Goal: Task Accomplishment & Management: Manage account settings

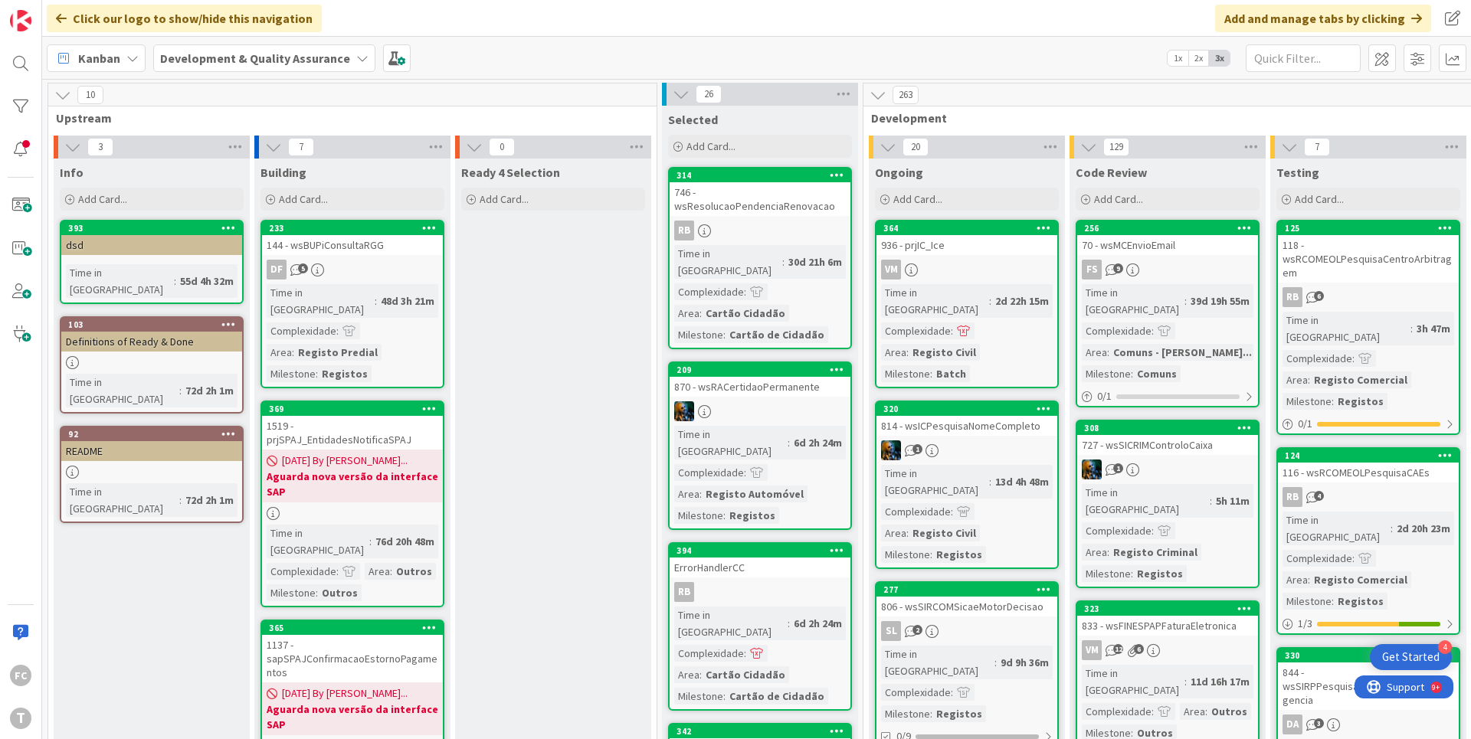
scroll to position [12, 0]
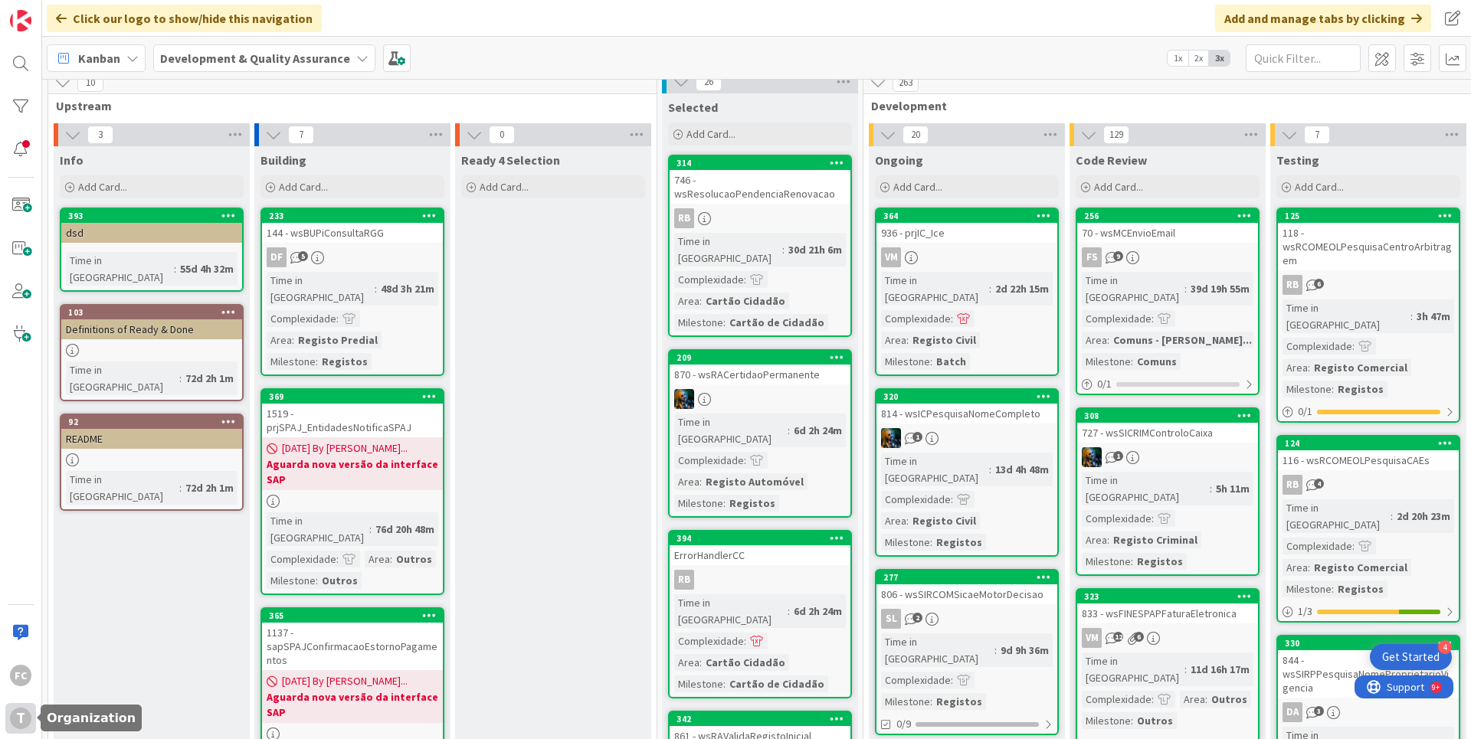
drag, startPoint x: 26, startPoint y: 726, endPoint x: 31, endPoint y: 718, distance: 8.9
click at [25, 590] on div "T" at bounding box center [20, 718] width 21 height 21
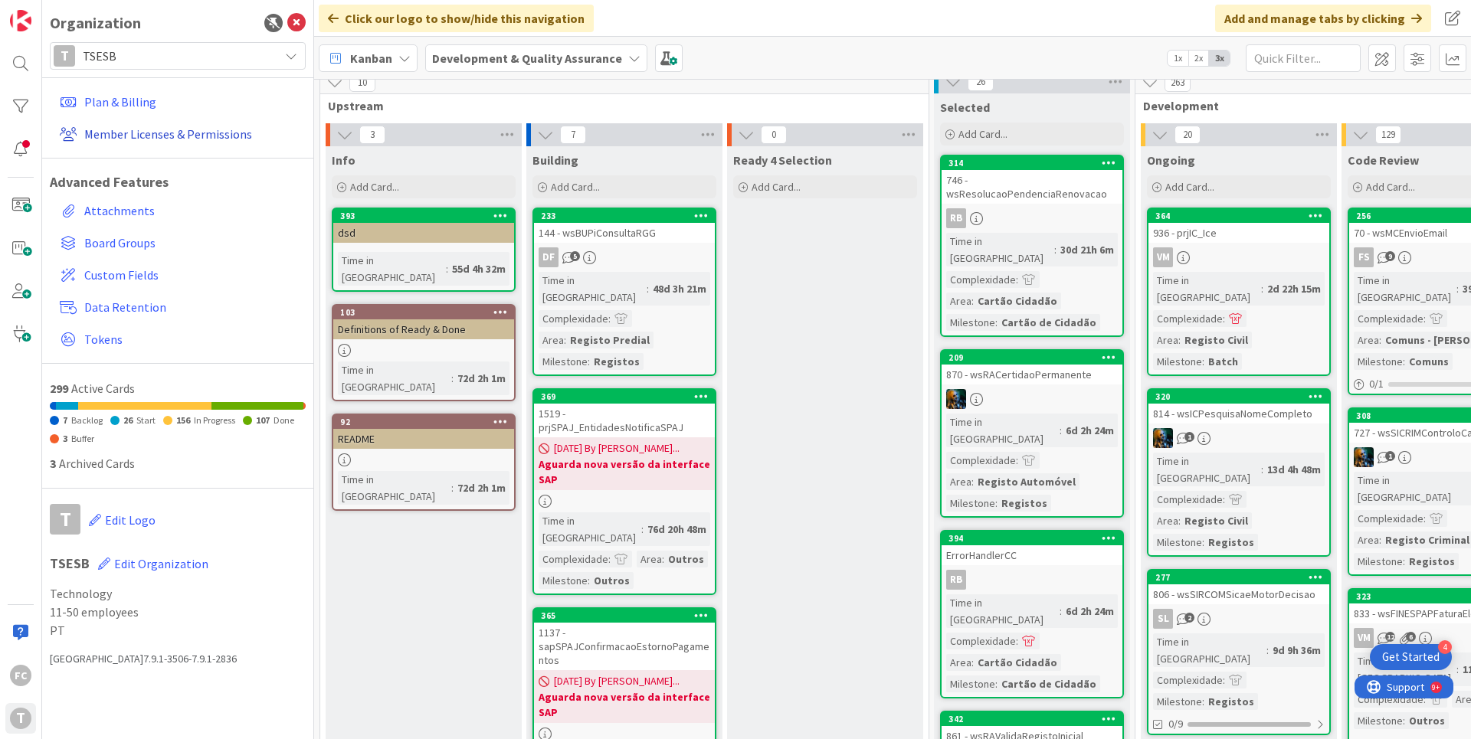
click at [161, 136] on link "Member Licenses & Permissions" at bounding box center [180, 134] width 252 height 28
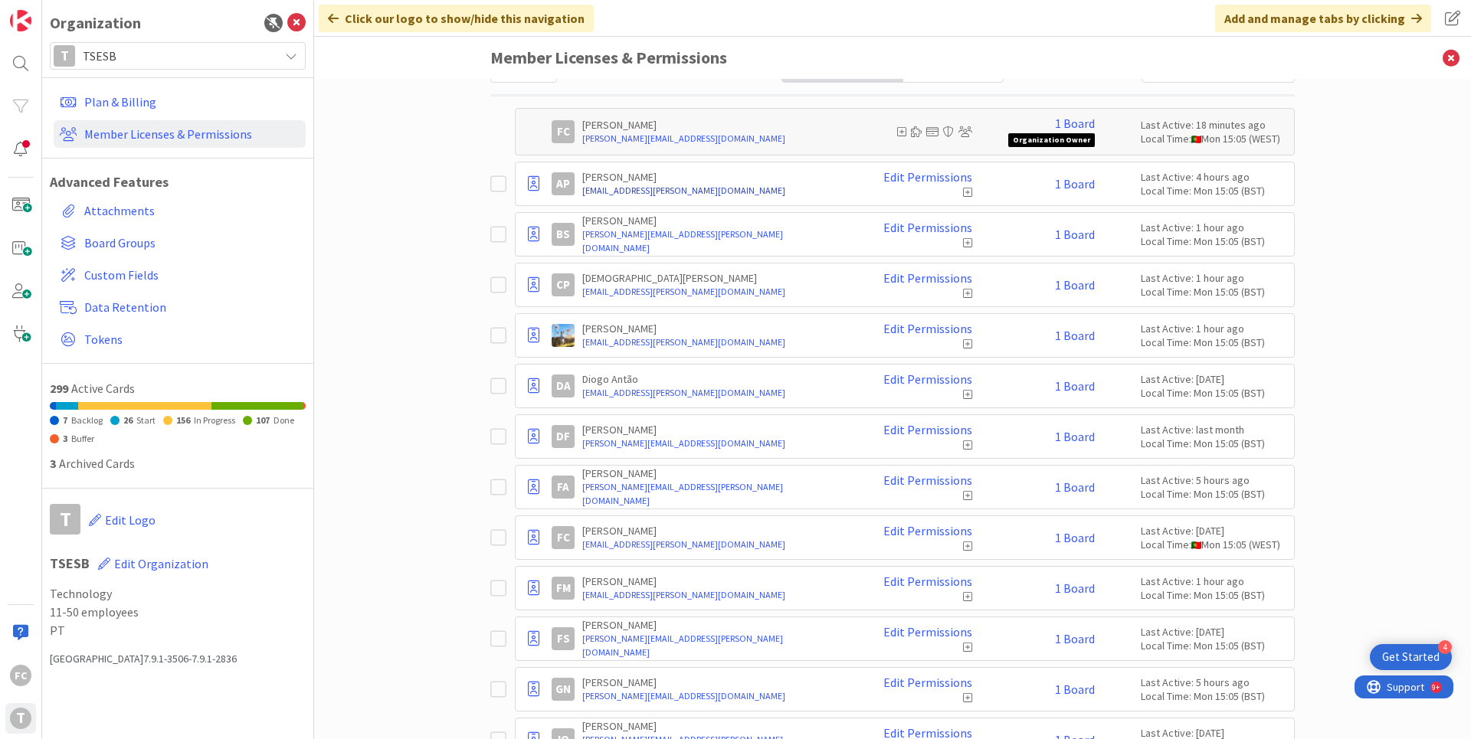
scroll to position [72, 0]
click at [501, 388] on icon at bounding box center [501, 385] width 23 height 18
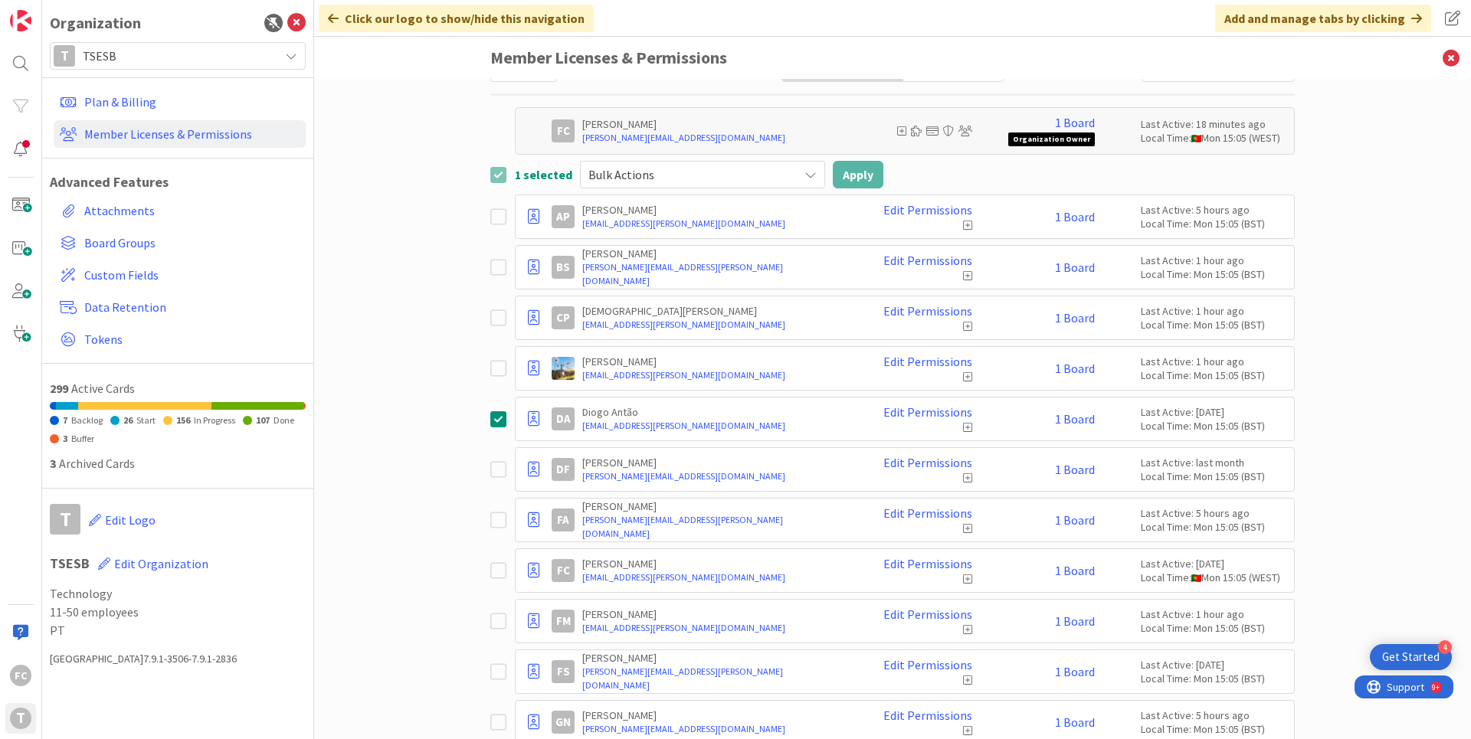
click at [499, 590] on icon at bounding box center [501, 672] width 23 height 18
click at [498, 567] on icon at bounding box center [501, 570] width 23 height 18
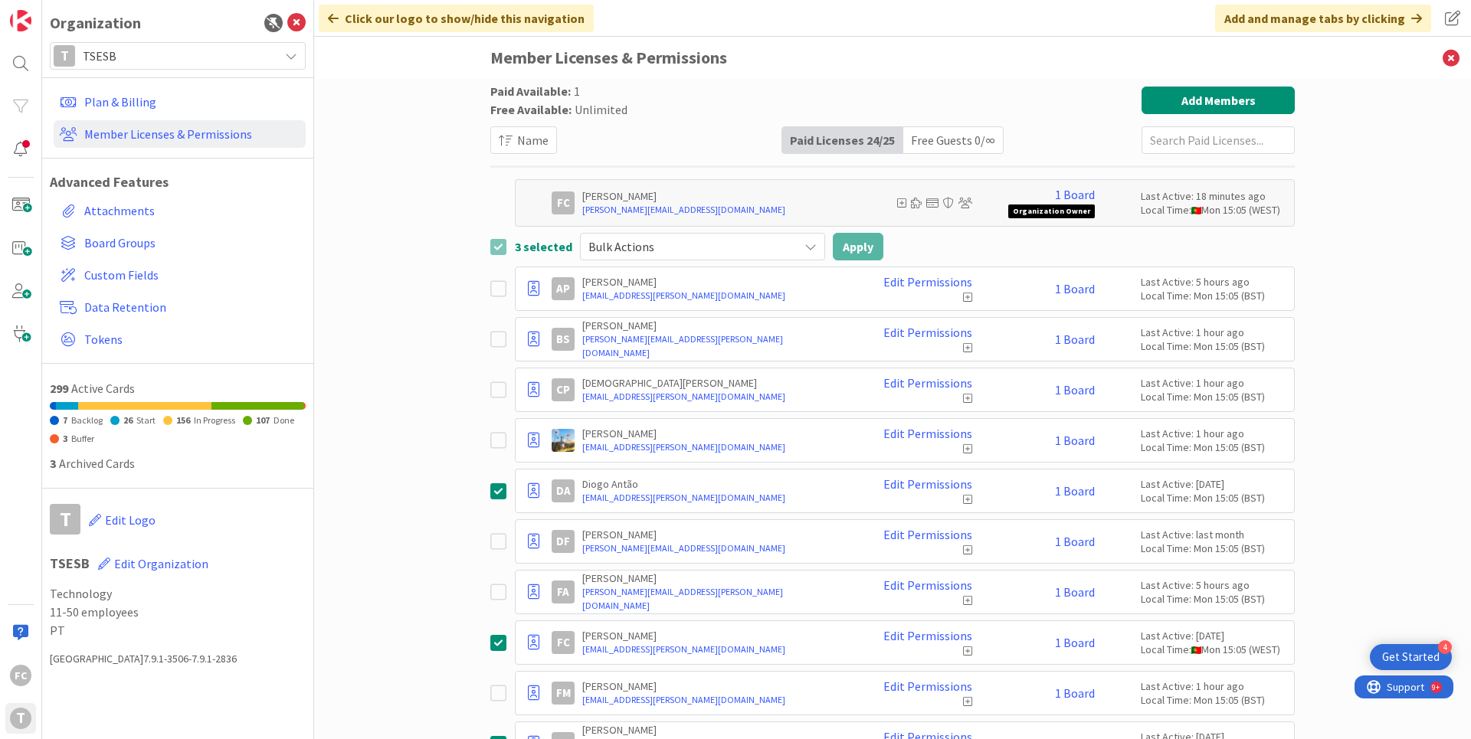
click at [730, 251] on span "Bulk Actions" at bounding box center [689, 246] width 202 height 21
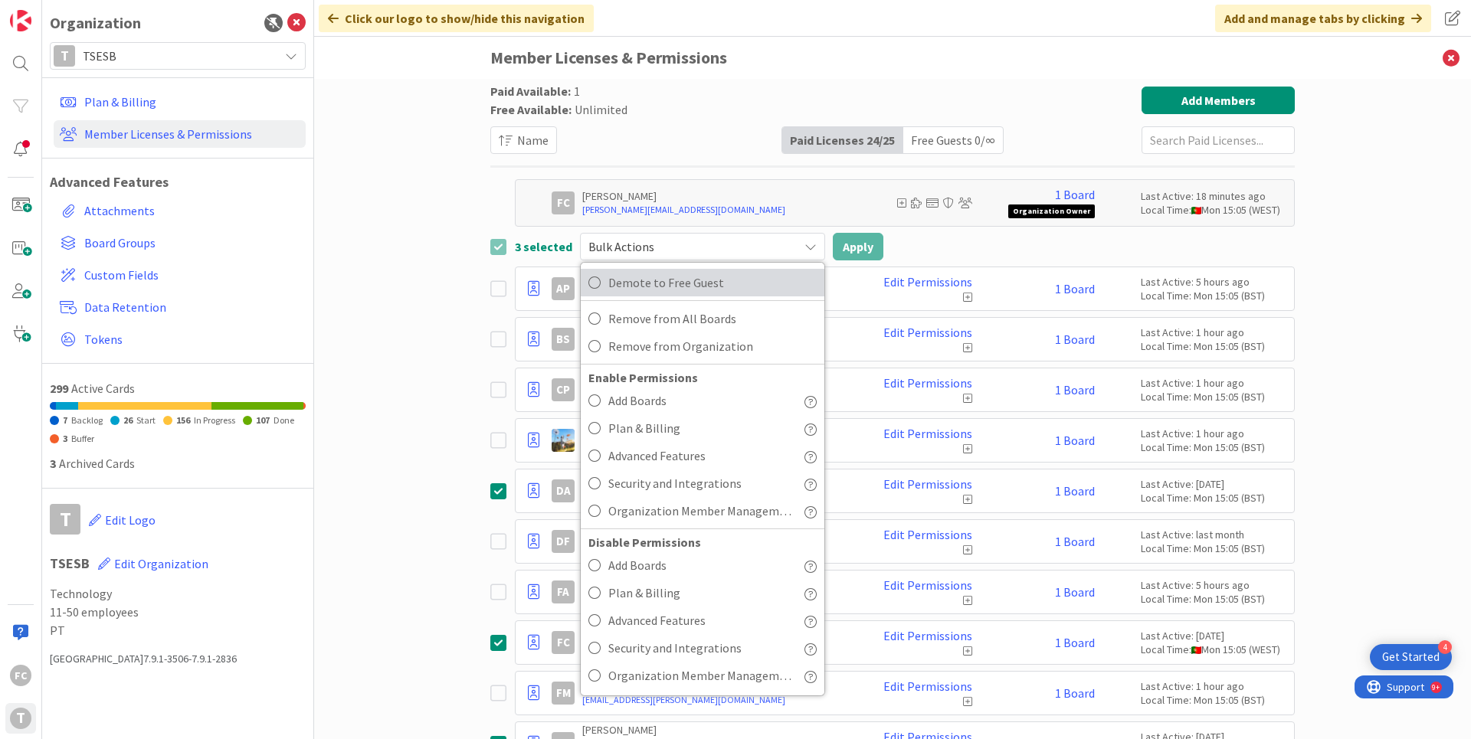
click at [675, 287] on span "Demote to Free Guest" at bounding box center [712, 282] width 208 height 23
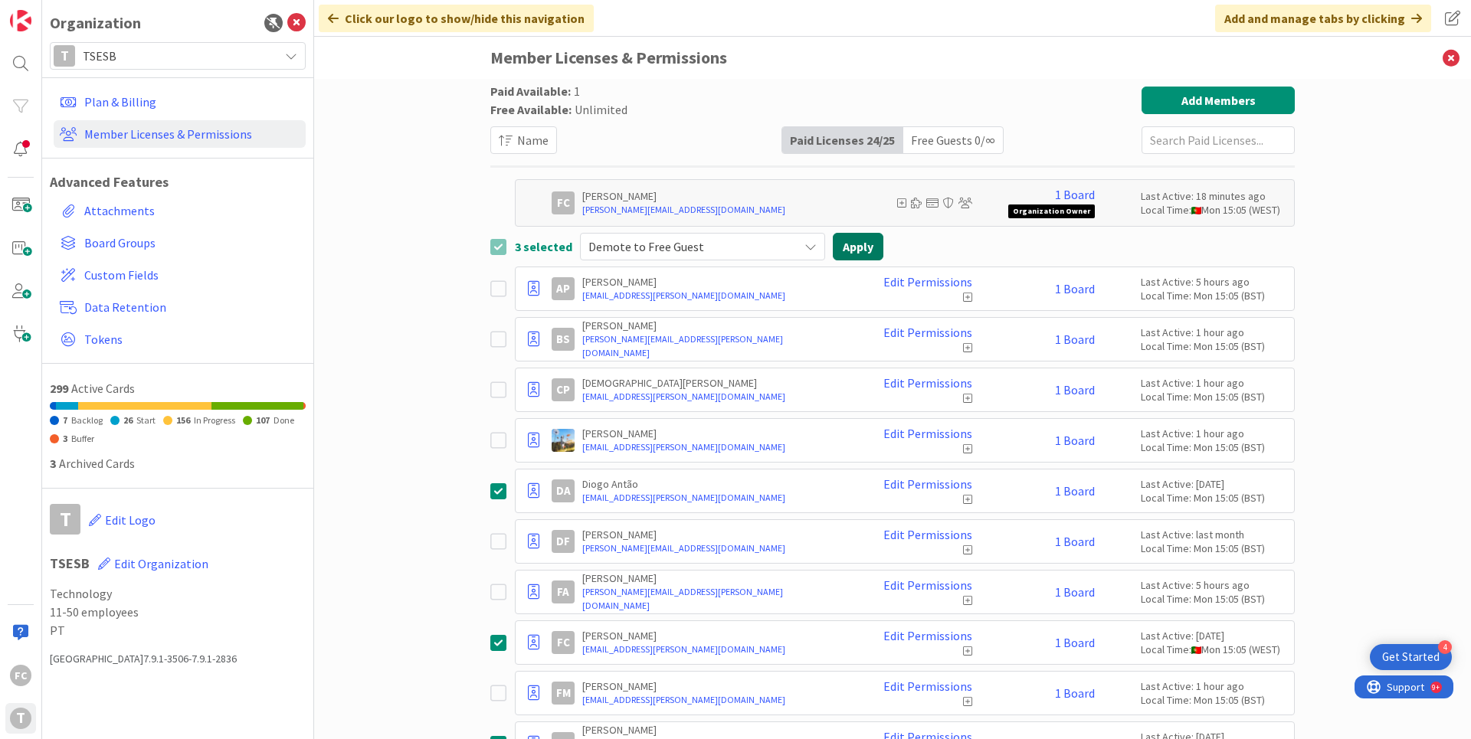
click at [817, 254] on button "Apply" at bounding box center [858, 247] width 51 height 28
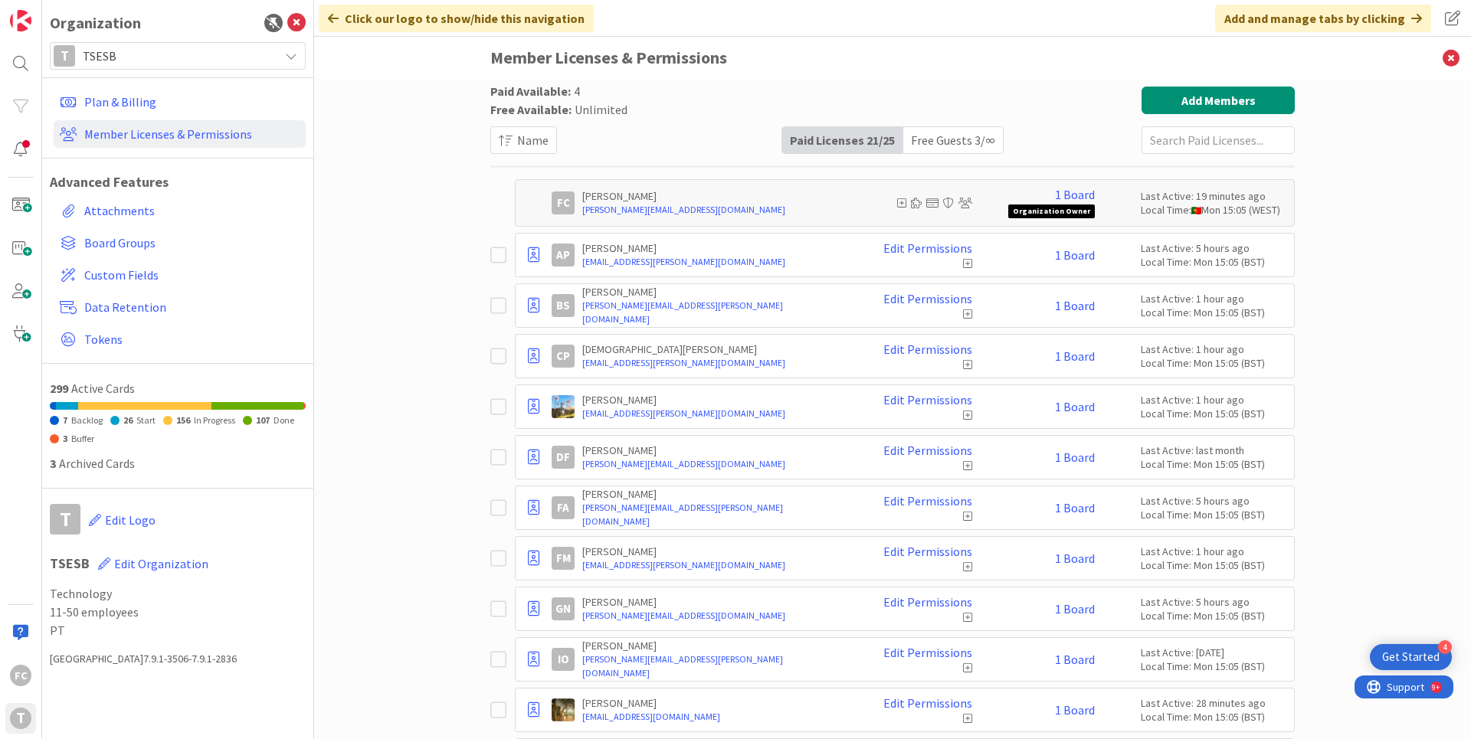
click at [817, 142] on div "Free Guests 3 / ∞" at bounding box center [953, 140] width 100 height 26
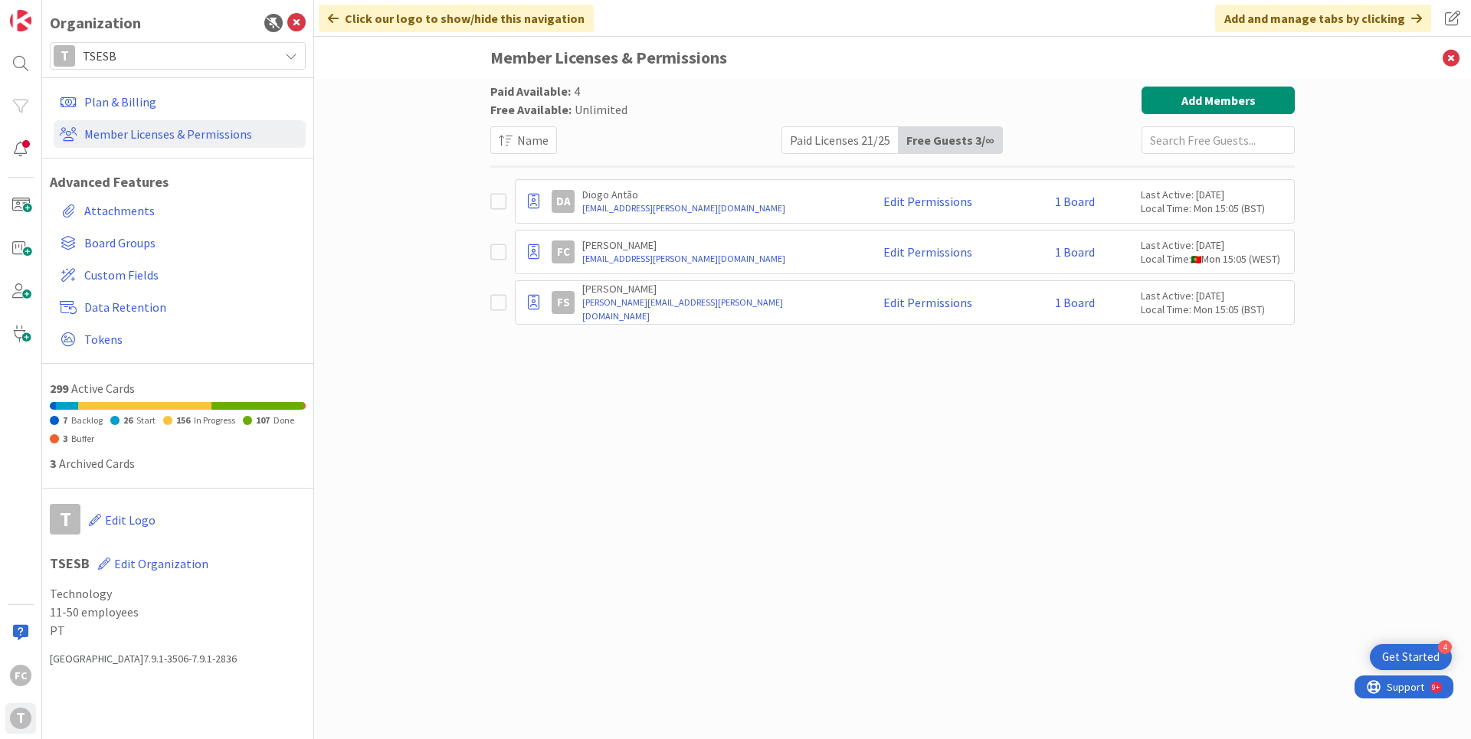
click at [499, 205] on icon at bounding box center [501, 201] width 23 height 18
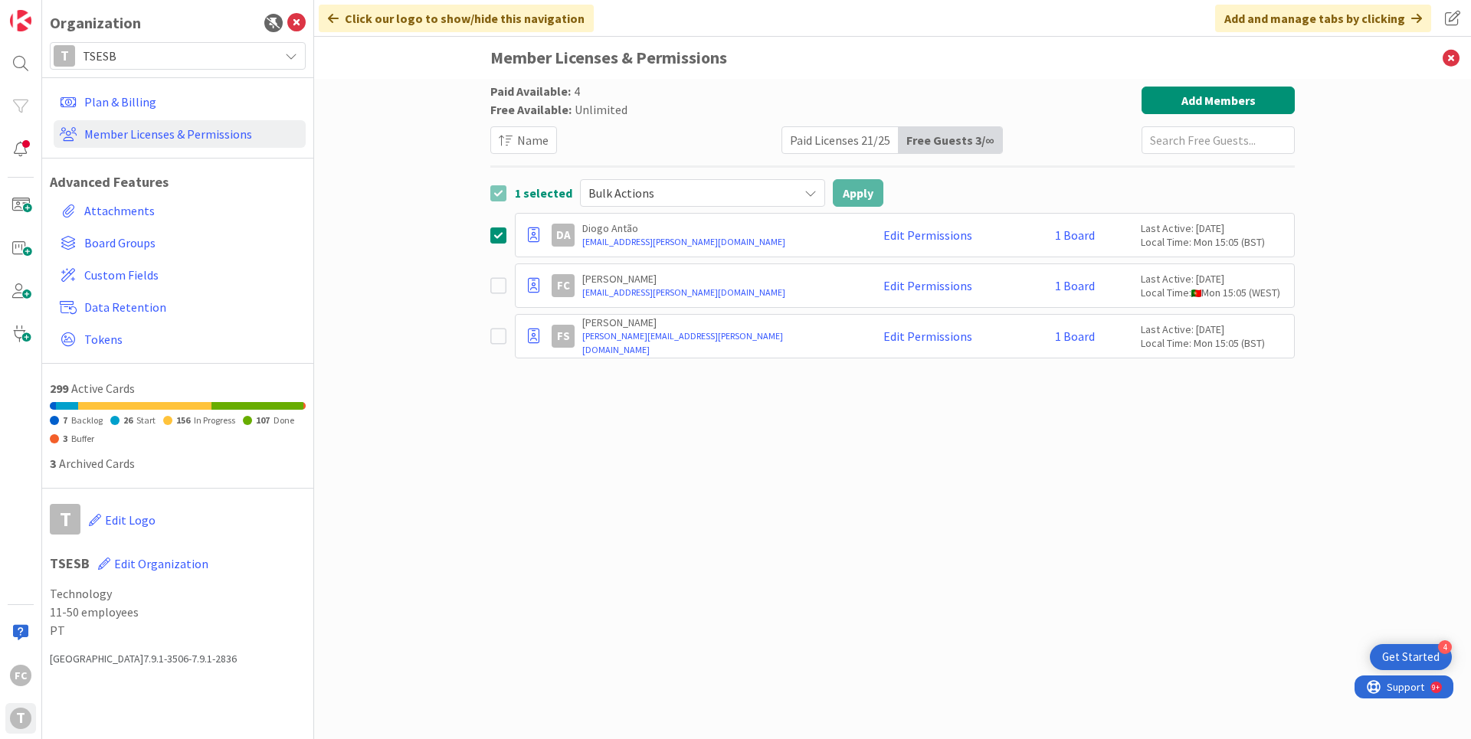
click at [497, 286] on icon at bounding box center [501, 286] width 23 height 18
click at [499, 342] on icon at bounding box center [501, 336] width 23 height 18
click at [810, 196] on icon at bounding box center [810, 193] width 12 height 12
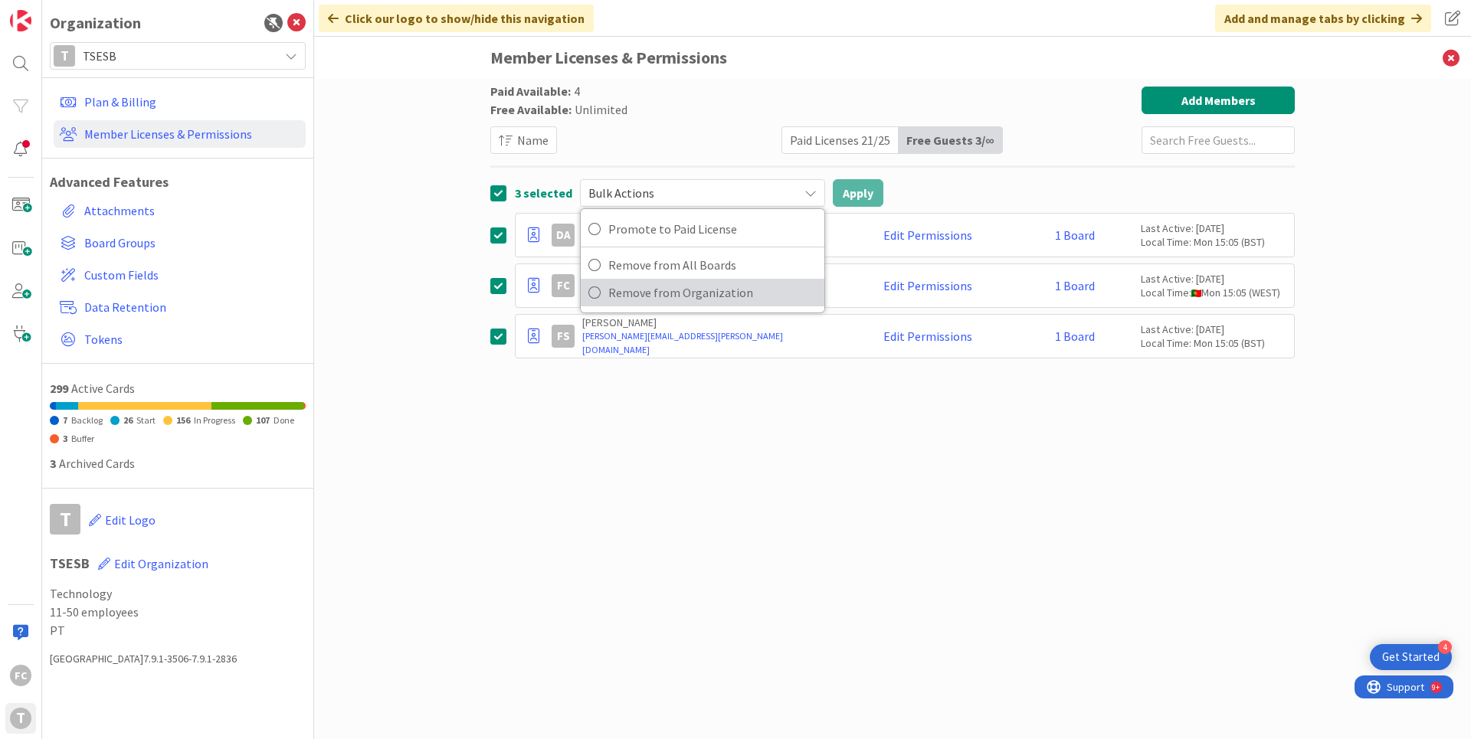
click at [704, 295] on span "Remove from Organization" at bounding box center [712, 292] width 208 height 23
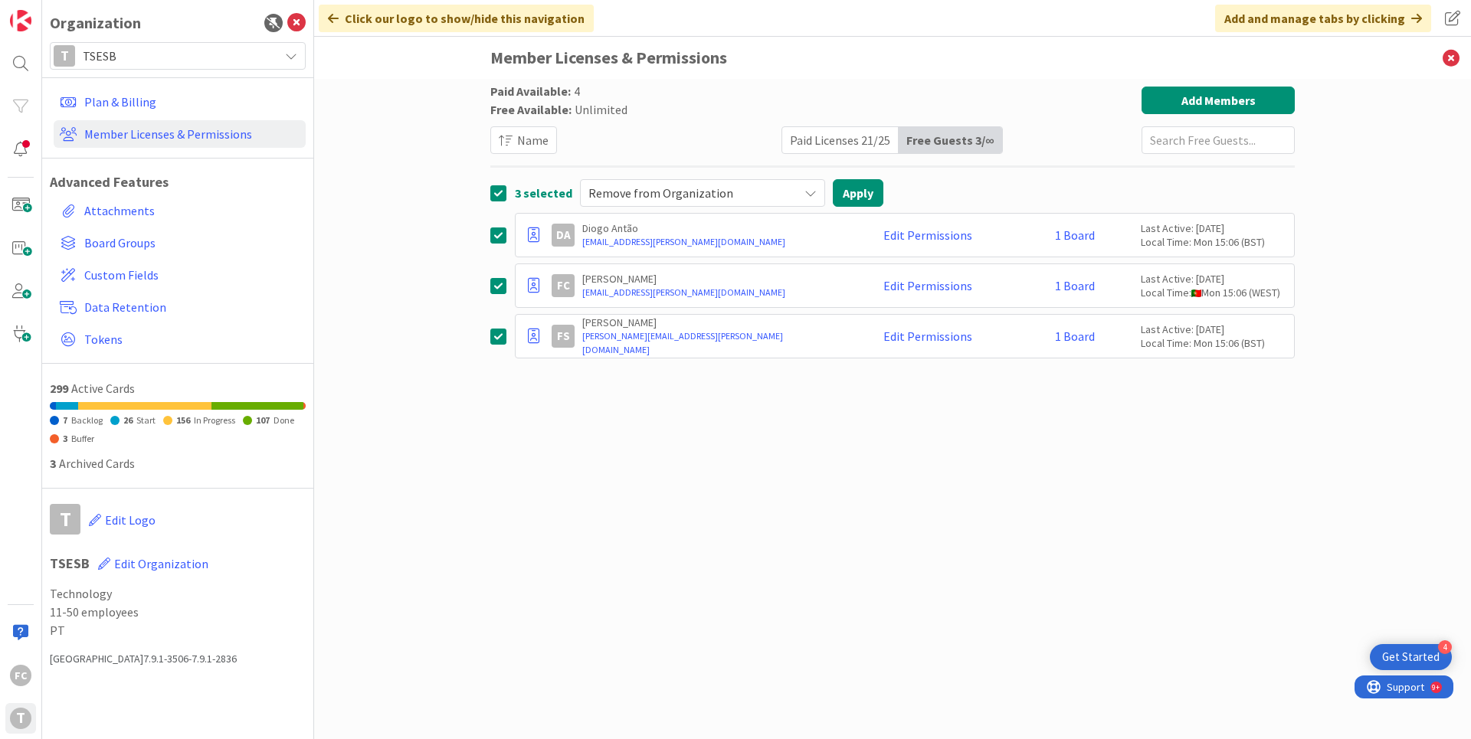
click at [808, 191] on icon at bounding box center [810, 193] width 12 height 12
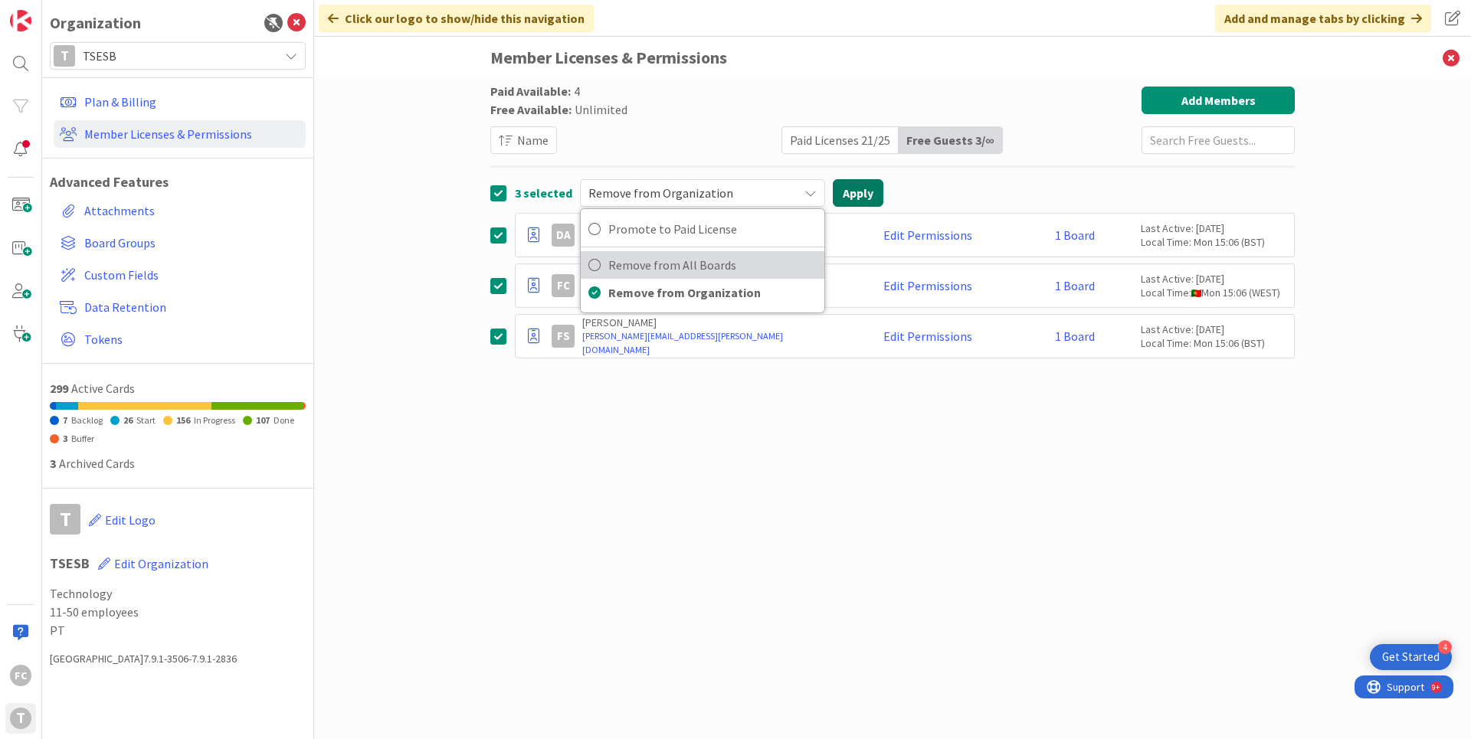
click at [817, 190] on button "Apply" at bounding box center [858, 193] width 51 height 28
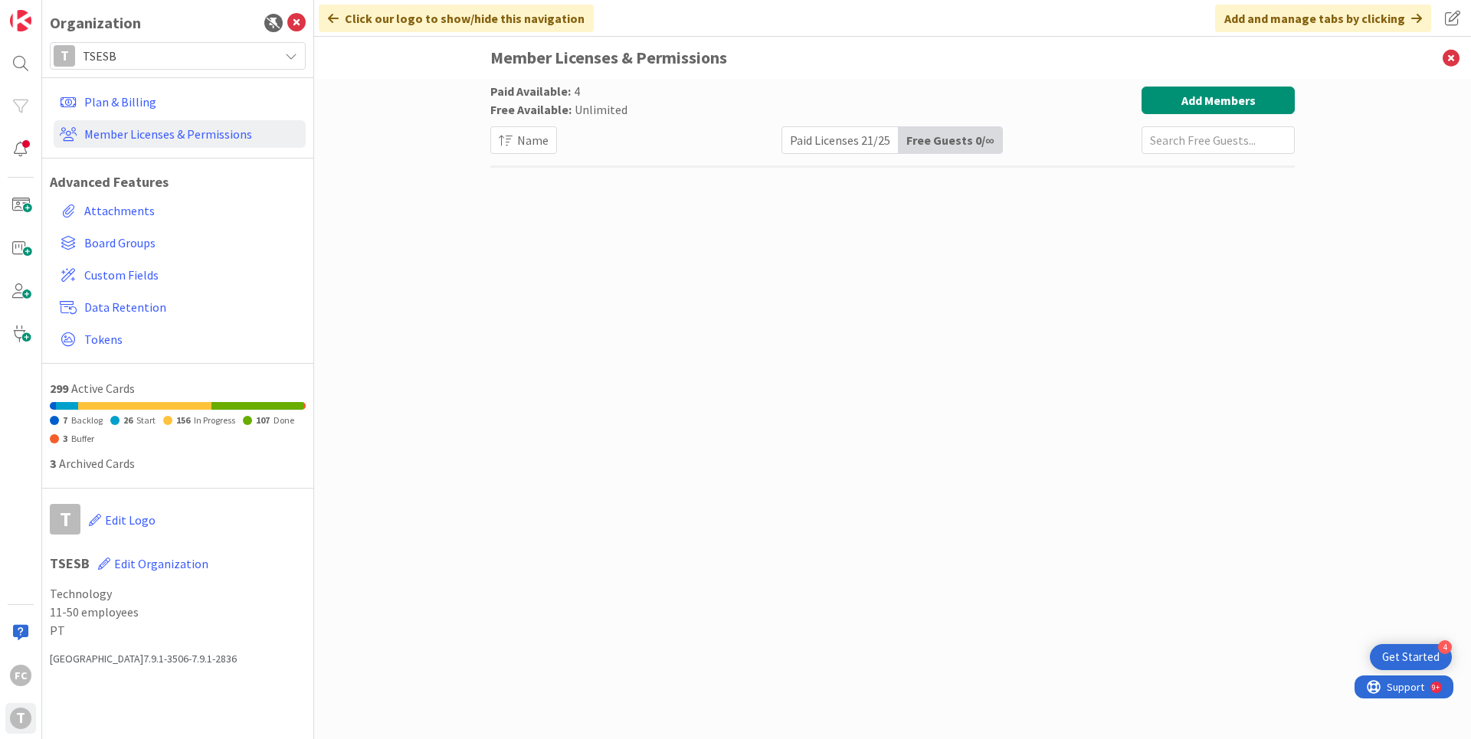
click at [817, 149] on div "Paid Licenses 21 / 25" at bounding box center [840, 140] width 116 height 26
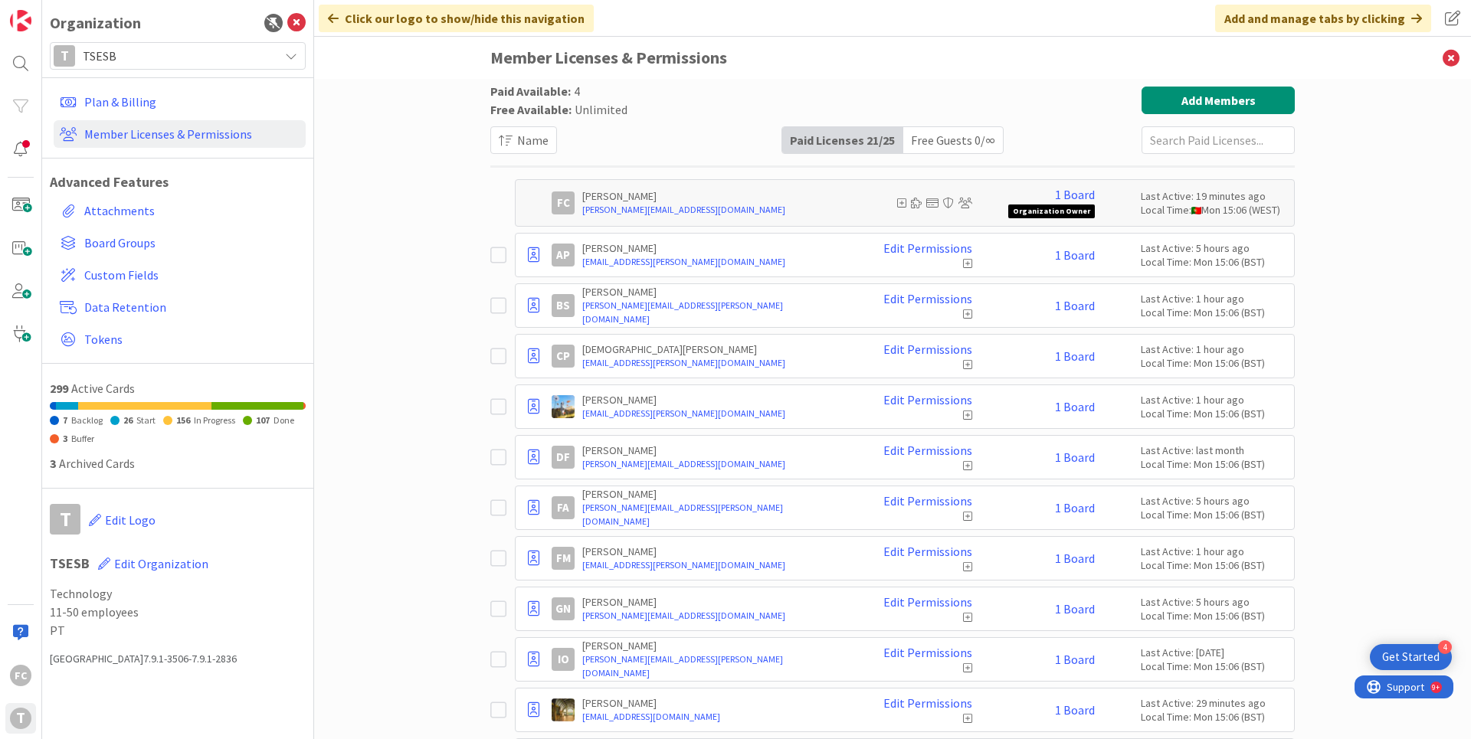
click at [817, 149] on div "Free Guests 0 / ∞" at bounding box center [953, 140] width 100 height 26
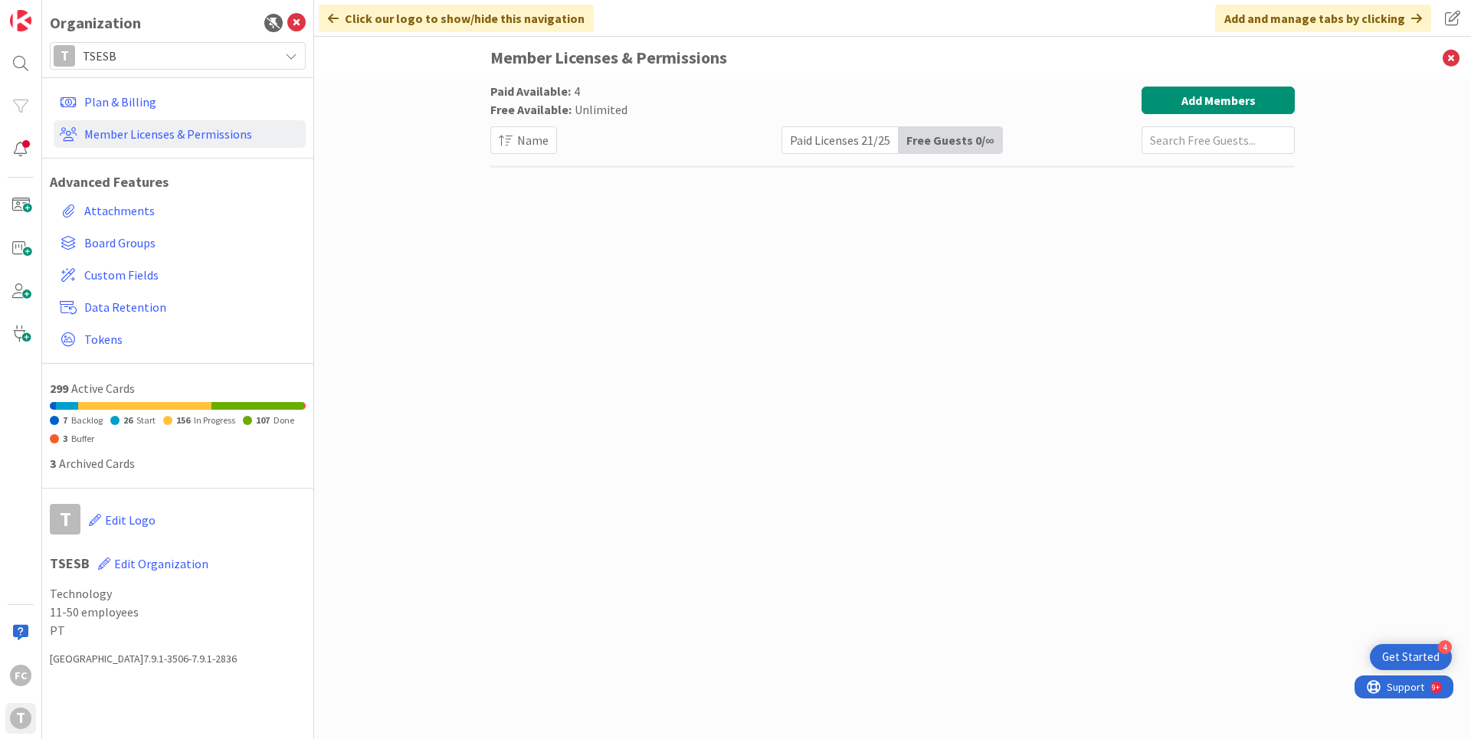
click at [817, 138] on div "Paid Licenses 21 / 25" at bounding box center [840, 140] width 116 height 26
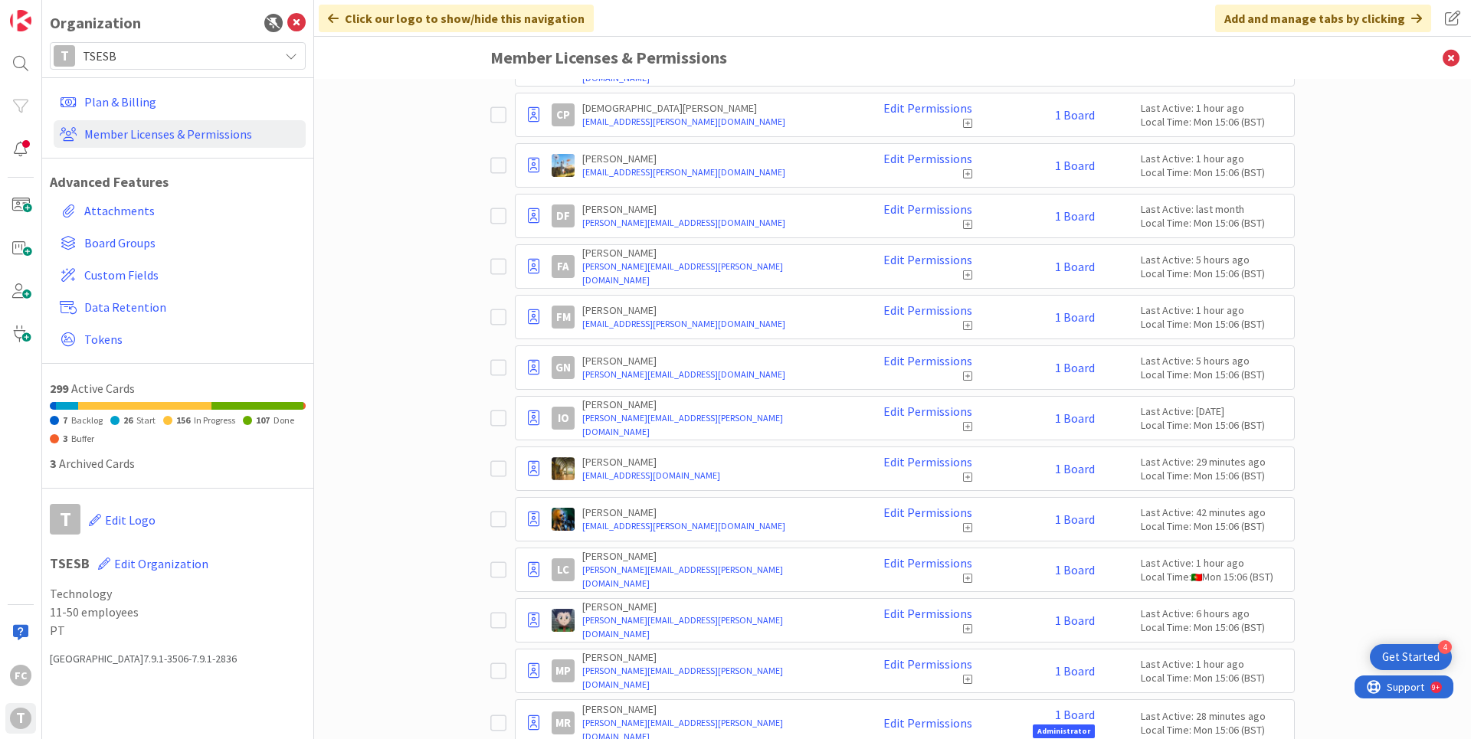
scroll to position [240, 0]
click at [497, 227] on div "DF [PERSON_NAME] [PERSON_NAME][EMAIL_ADDRESS][DOMAIN_NAME] Edit Permissions 1 B…" at bounding box center [892, 217] width 804 height 44
click at [495, 212] on icon at bounding box center [501, 217] width 23 height 18
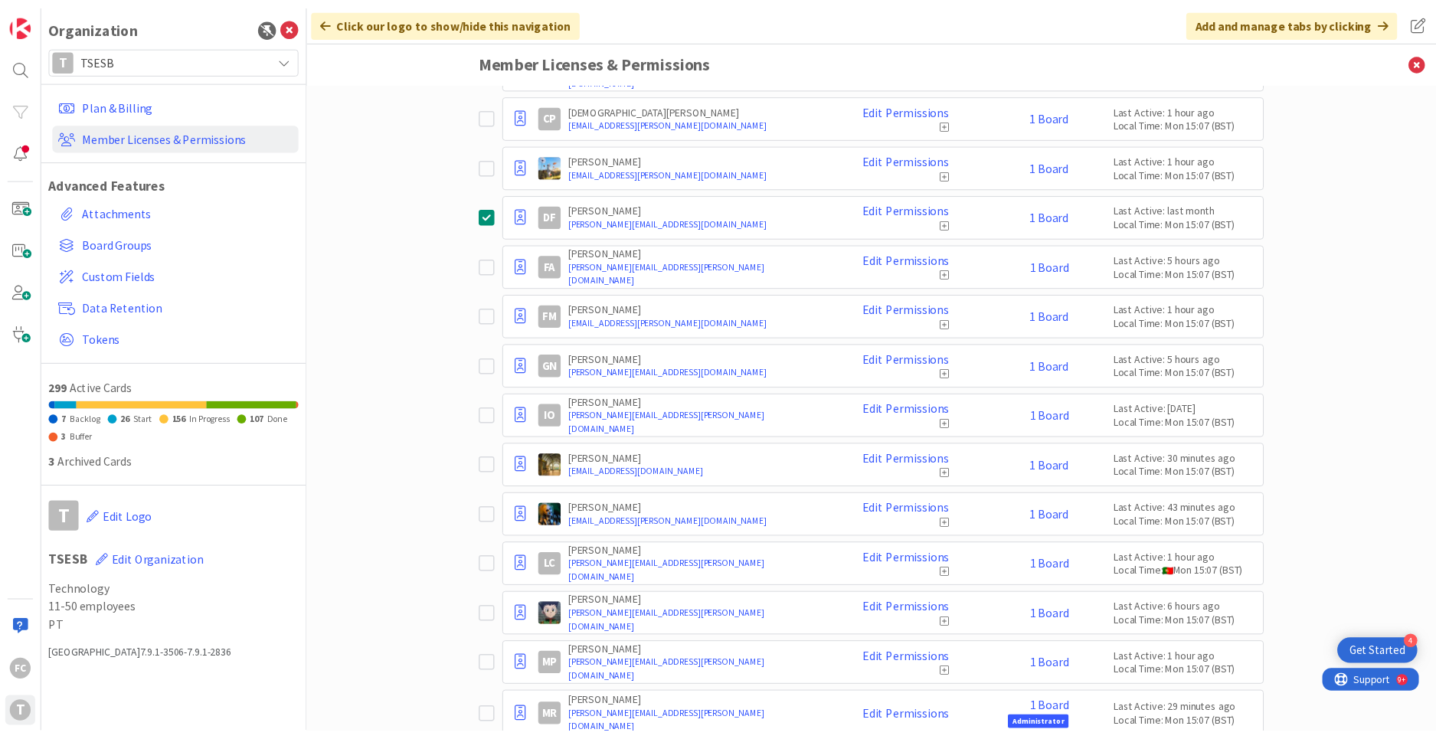
scroll to position [280, 0]
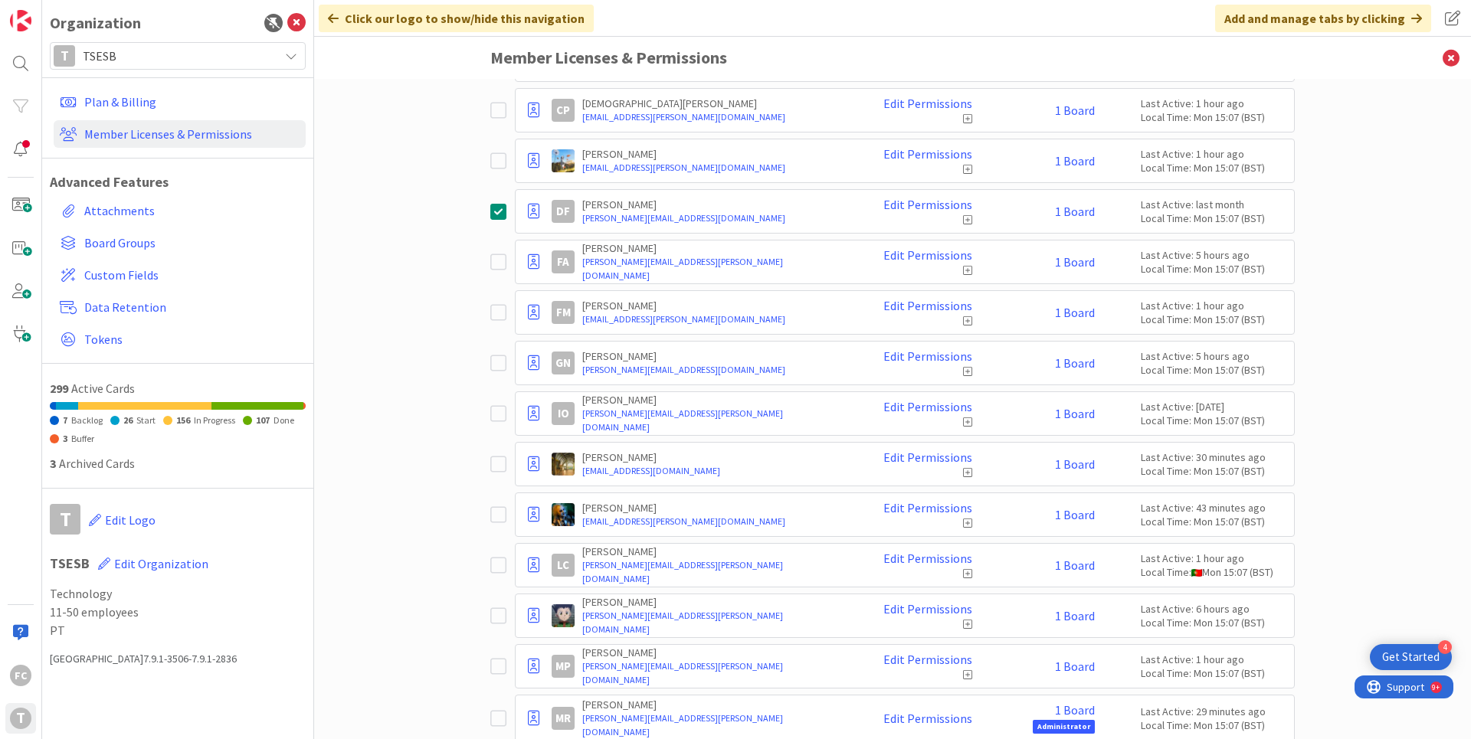
click at [499, 412] on icon at bounding box center [501, 413] width 23 height 18
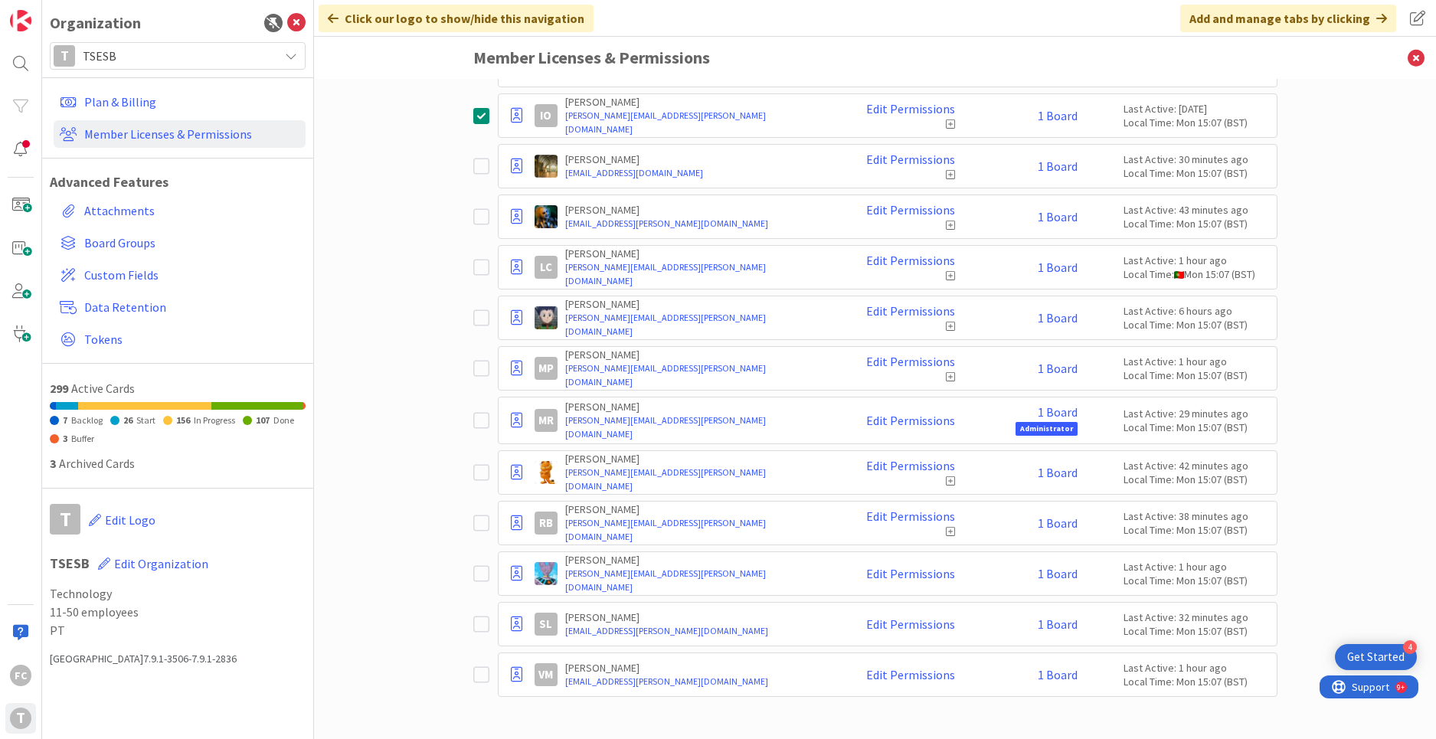
scroll to position [0, 0]
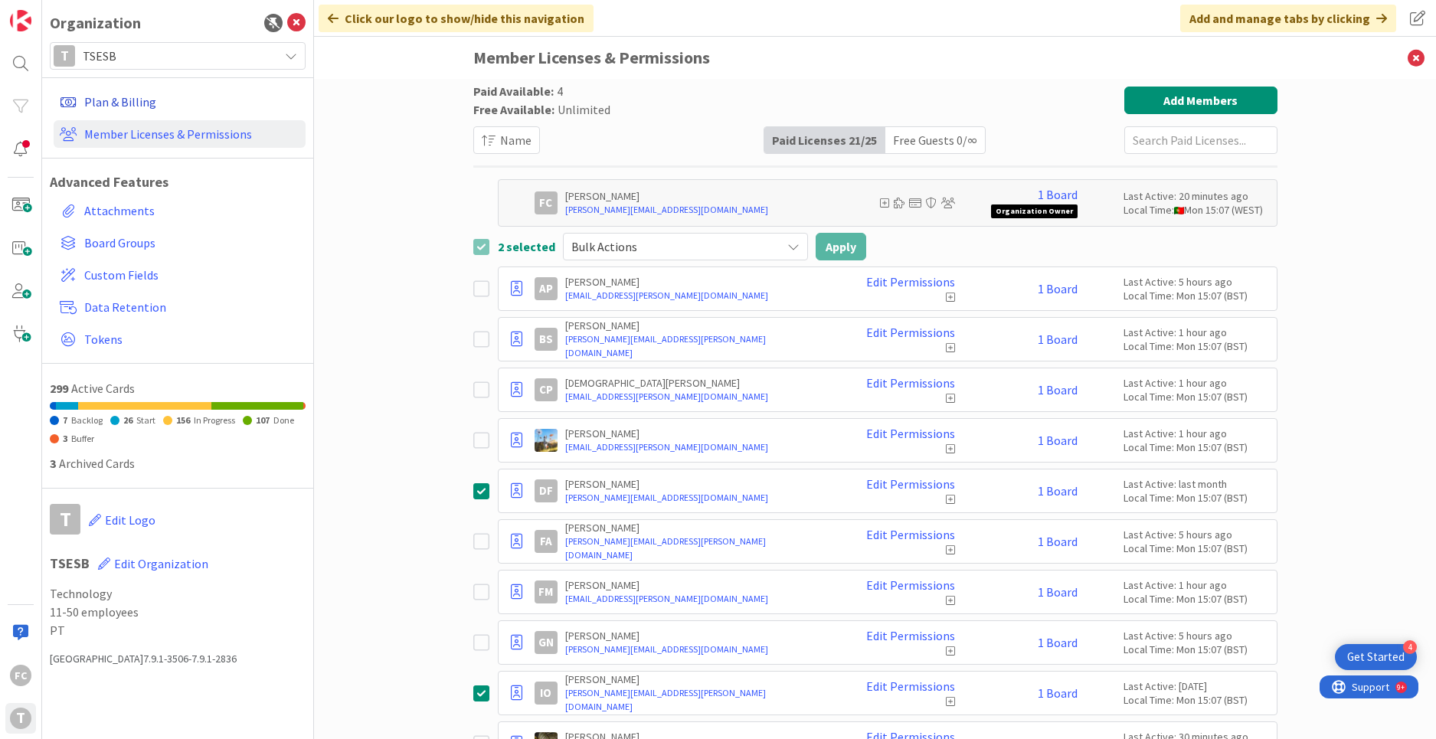
click at [138, 105] on link "Plan & Billing" at bounding box center [180, 102] width 252 height 28
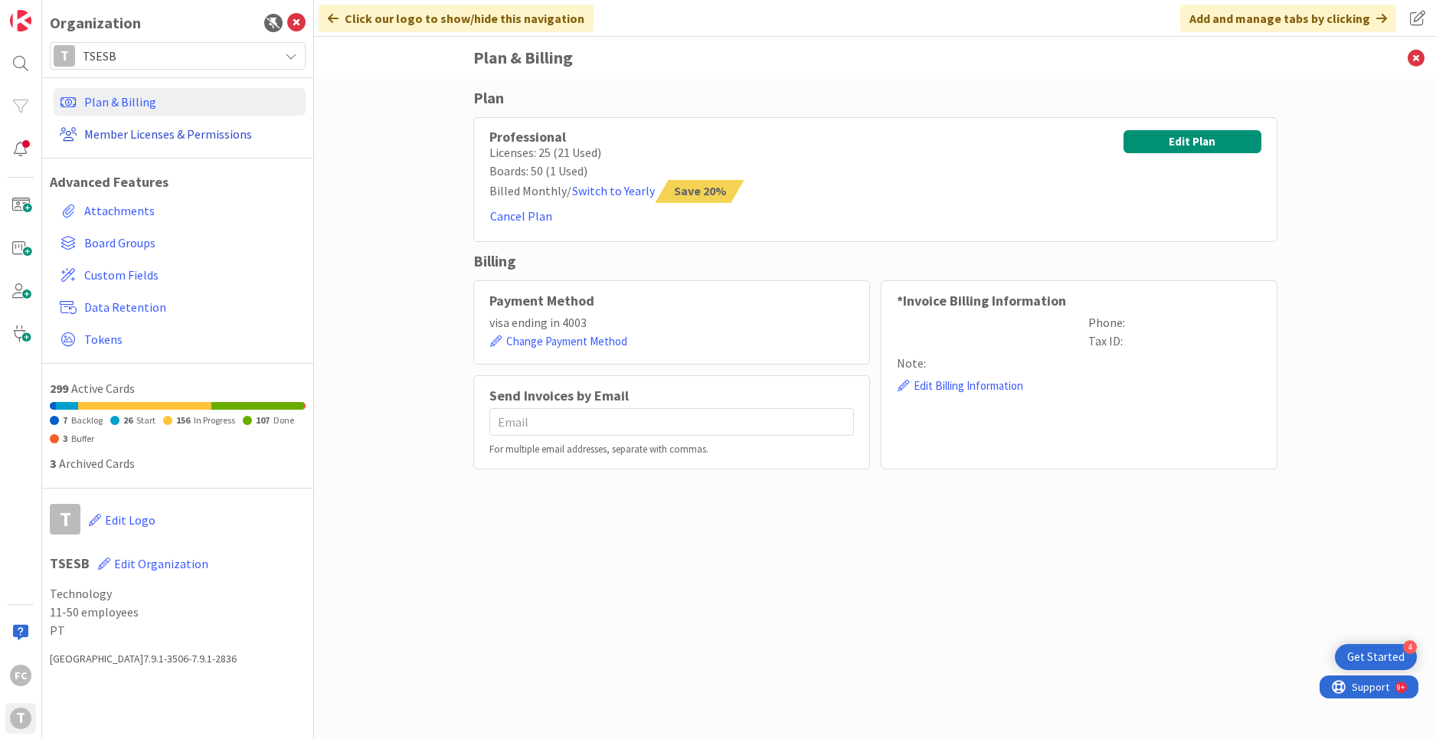
type input "[PERSON_NAME][EMAIL_ADDRESS][DOMAIN_NAME], [EMAIL_ADDRESS][DOMAIN_NAME]"
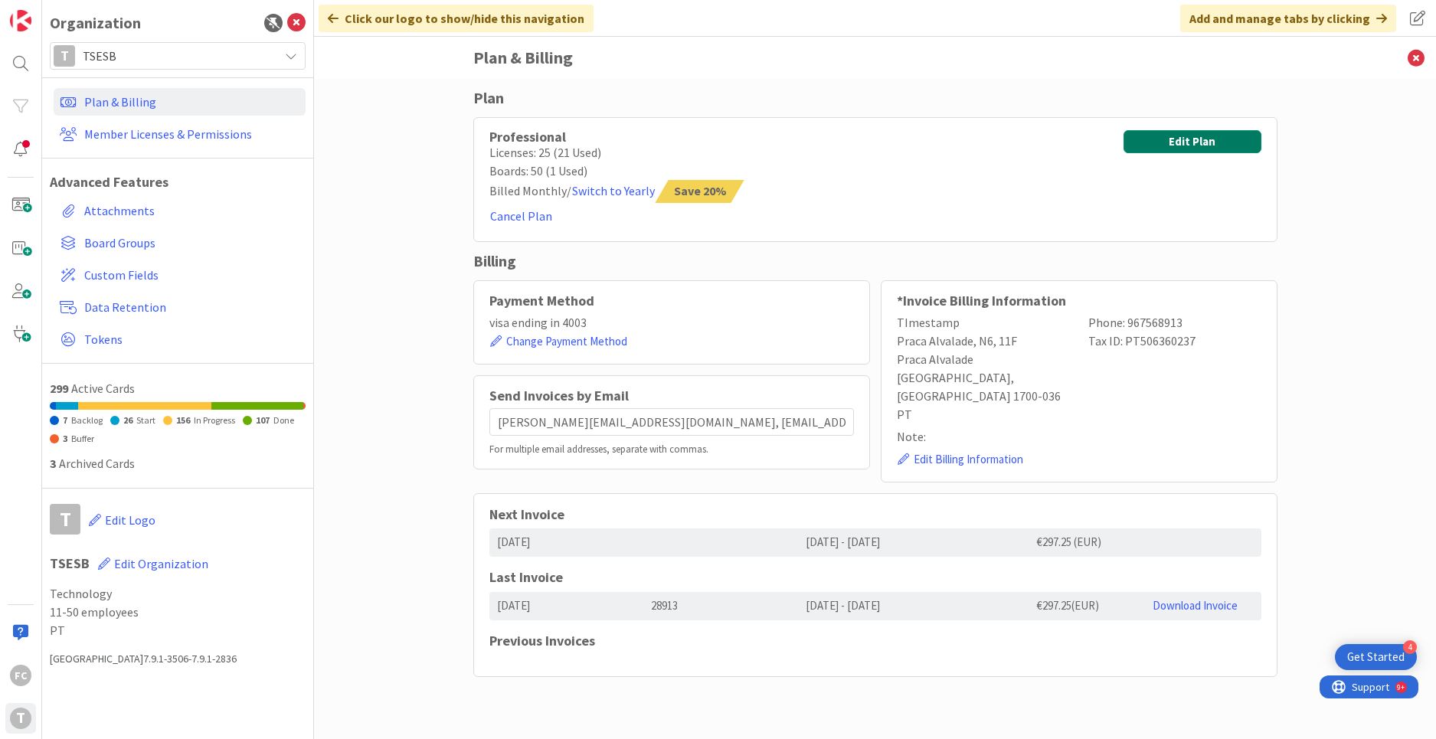
click at [817, 150] on button "Edit Plan" at bounding box center [1193, 141] width 138 height 23
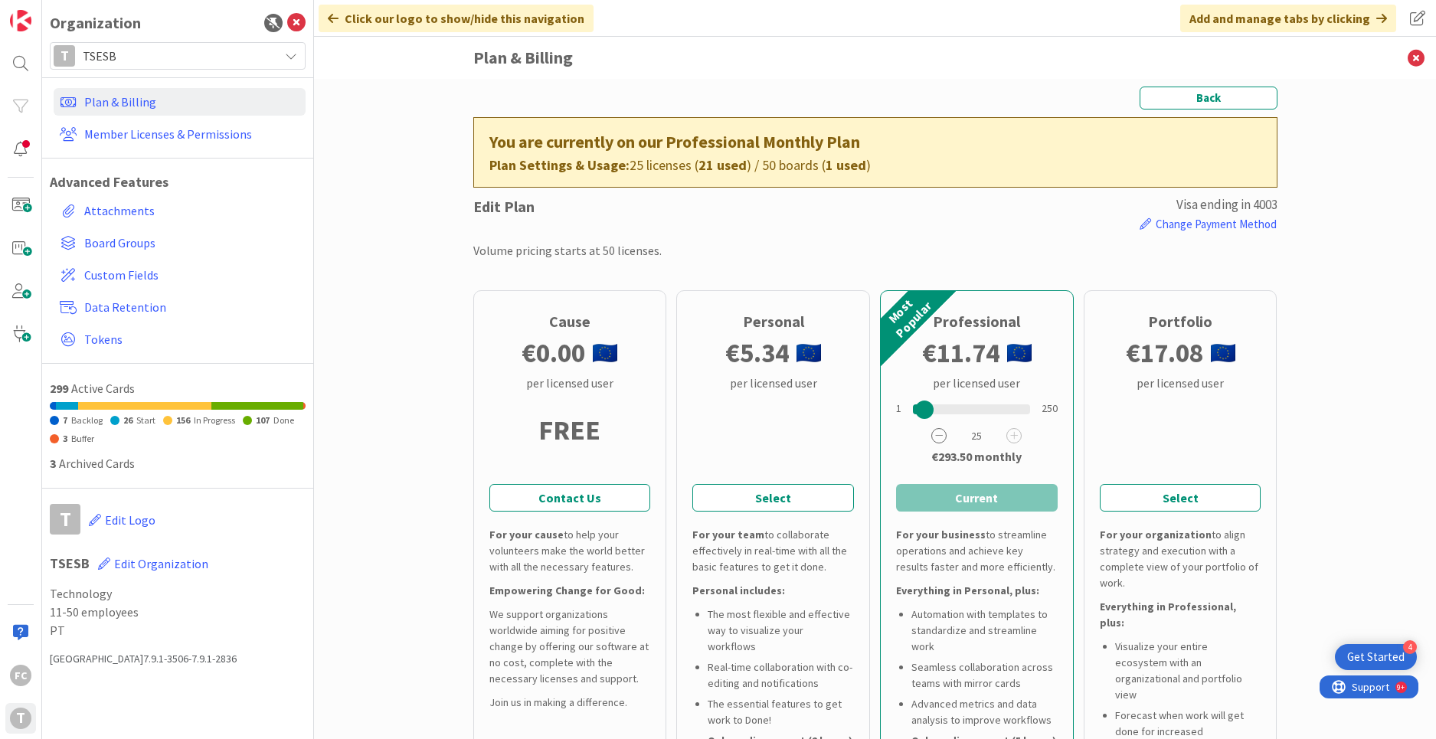
click at [817, 440] on icon at bounding box center [938, 435] width 15 height 15
click at [817, 436] on icon at bounding box center [1014, 435] width 15 height 15
click at [817, 436] on icon at bounding box center [938, 435] width 15 height 15
drag, startPoint x: 123, startPoint y: 138, endPoint x: 162, endPoint y: 142, distance: 40.0
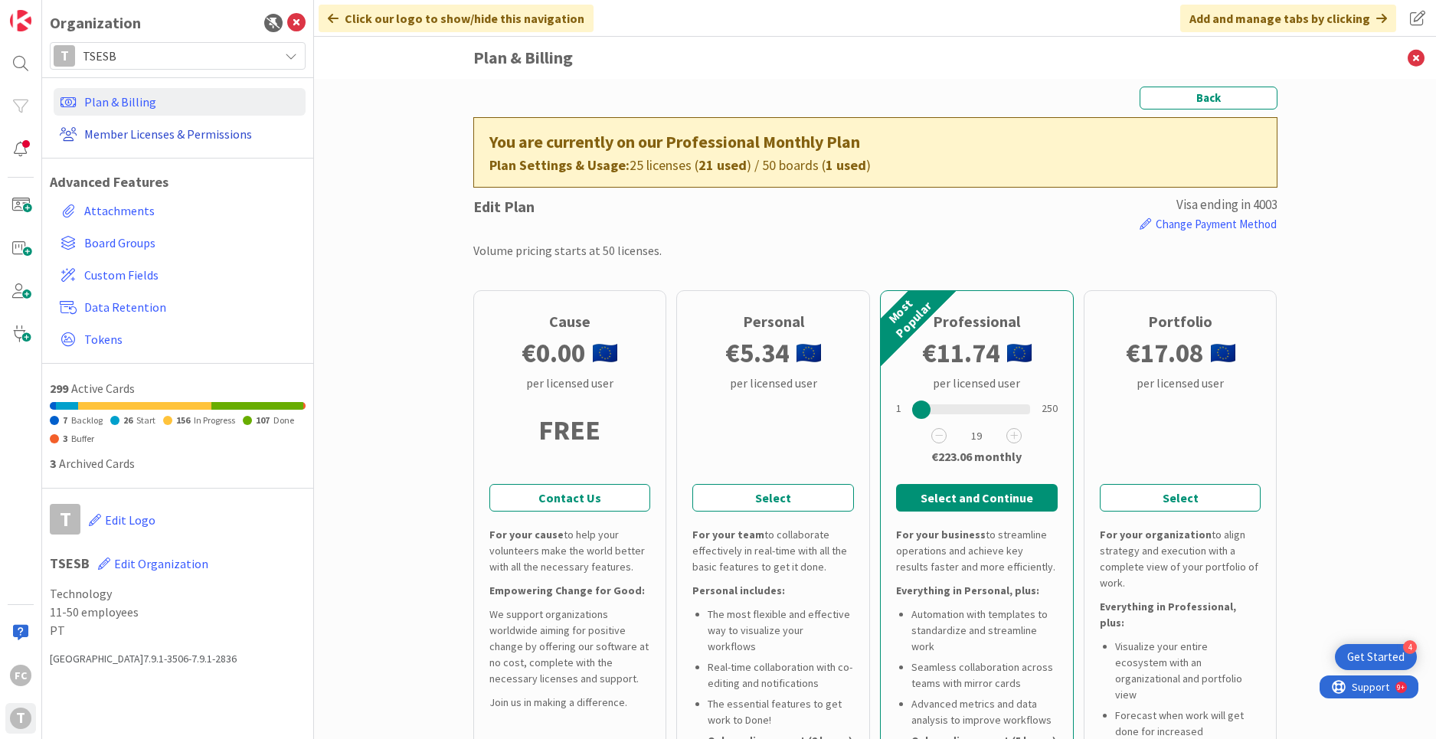
click at [123, 138] on link "Member Licenses & Permissions" at bounding box center [180, 134] width 252 height 28
